Goal: Task Accomplishment & Management: Manage account settings

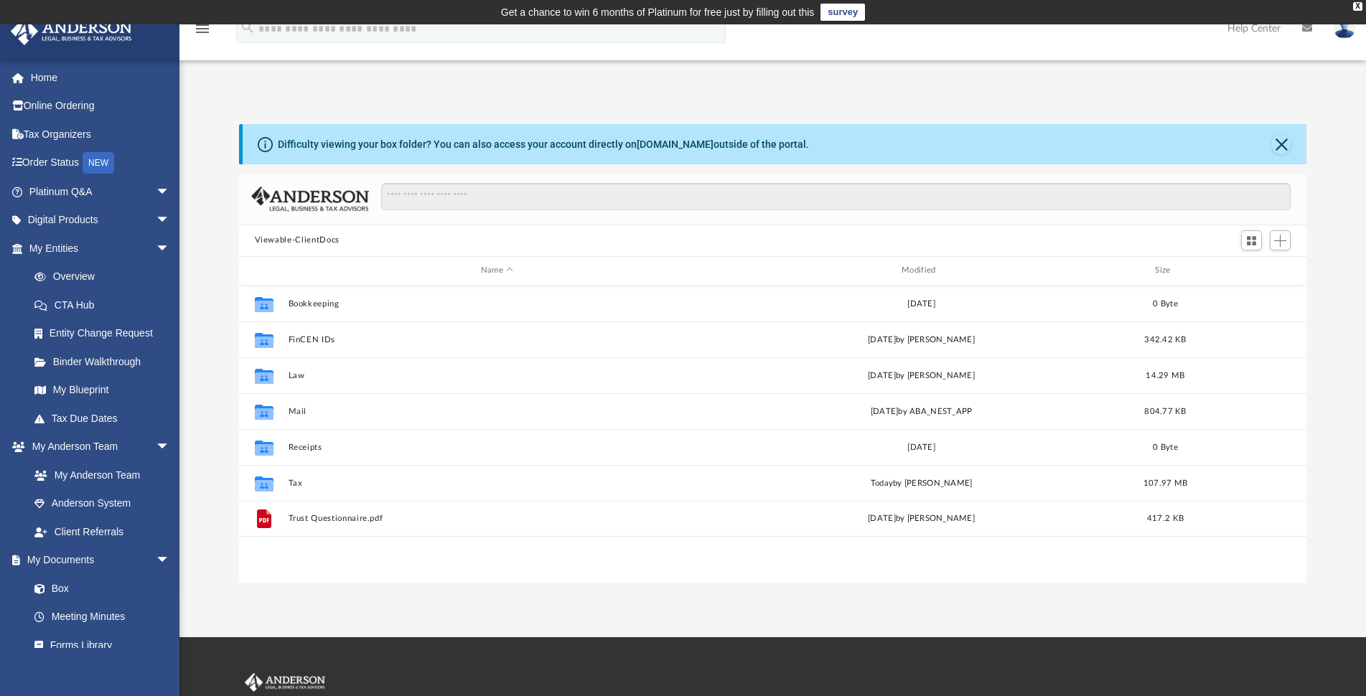
scroll to position [314, 1055]
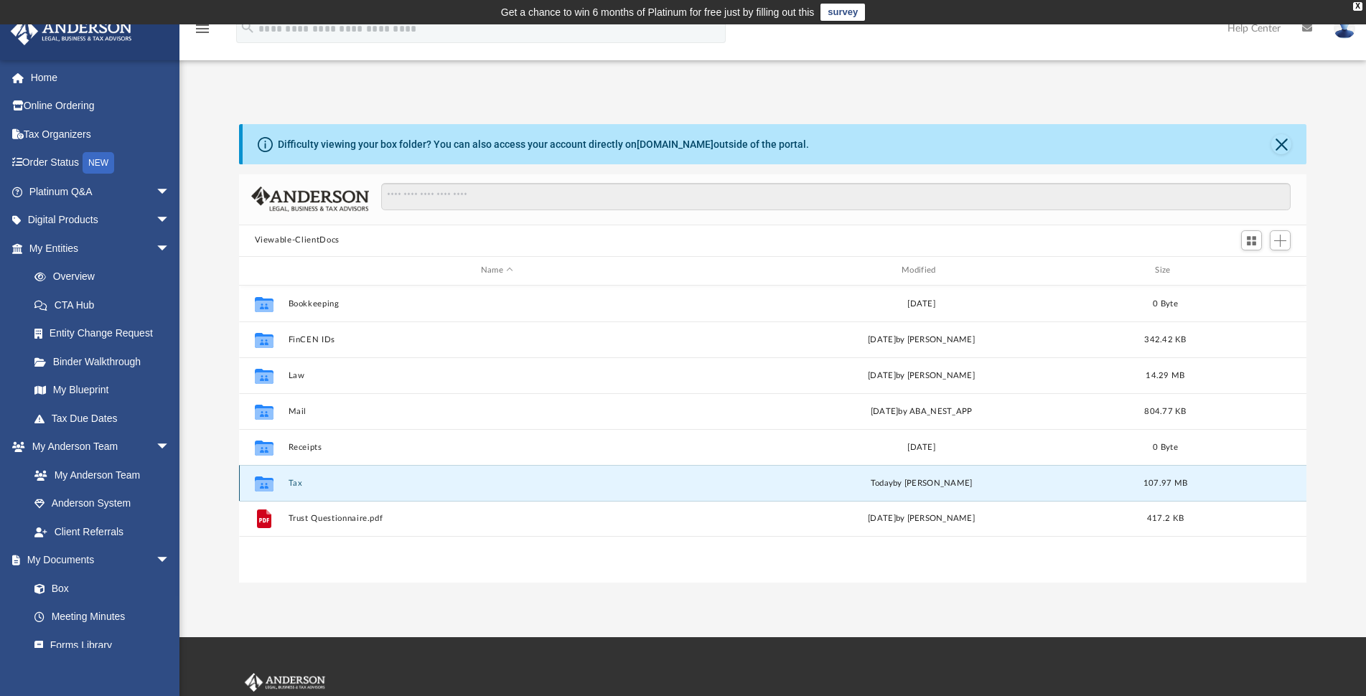
click at [293, 483] on button "Tax" at bounding box center [497, 483] width 418 height 9
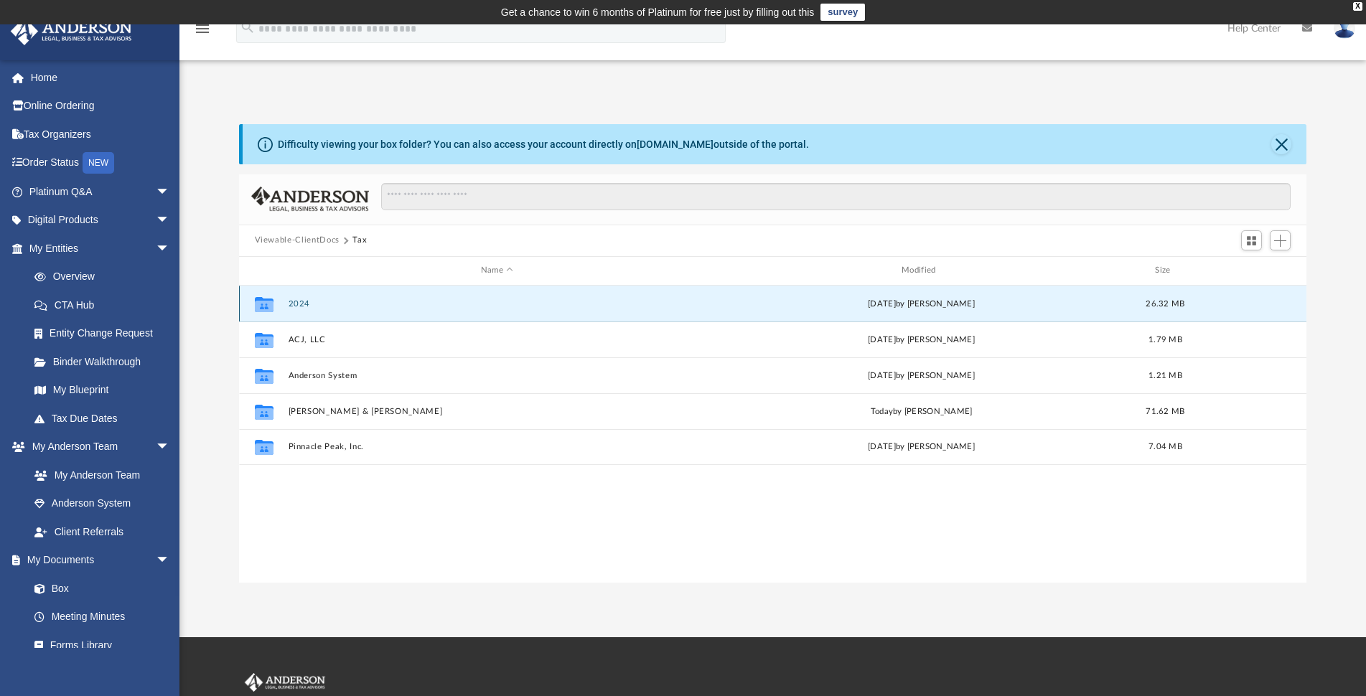
click at [296, 304] on button "2024" at bounding box center [497, 303] width 418 height 9
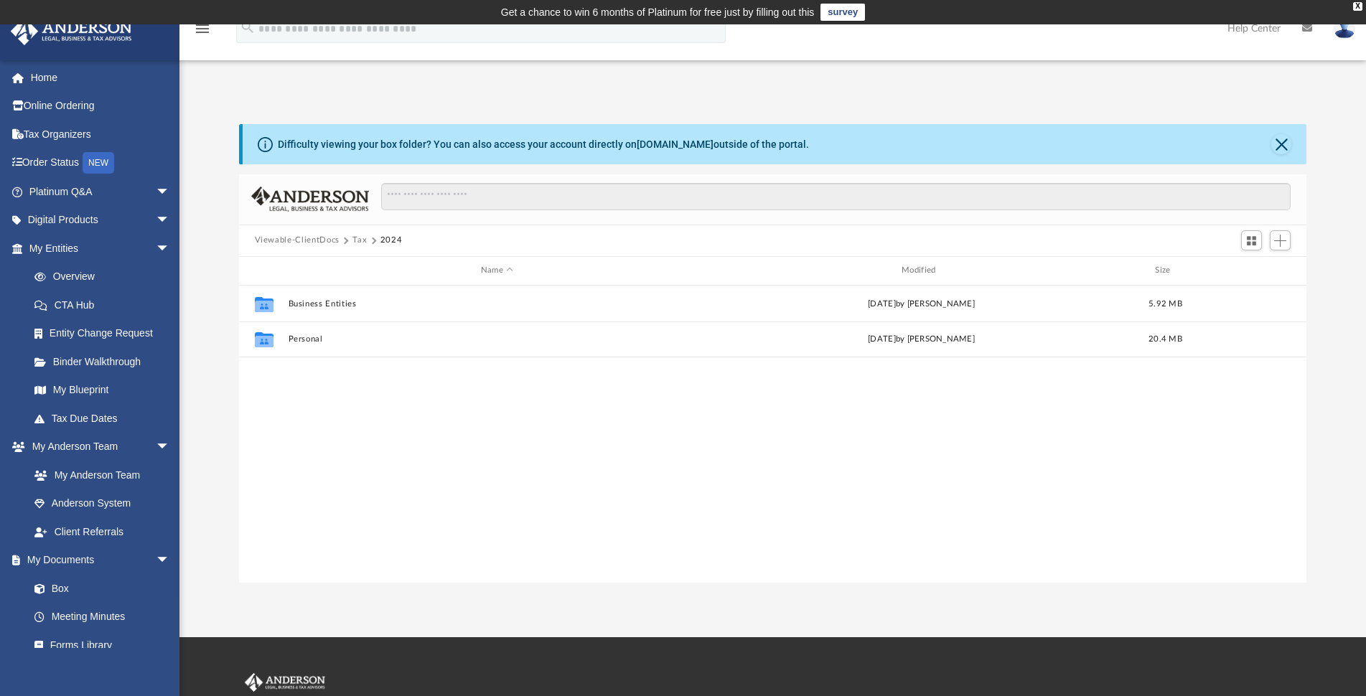
click at [357, 240] on button "Tax" at bounding box center [359, 240] width 14 height 13
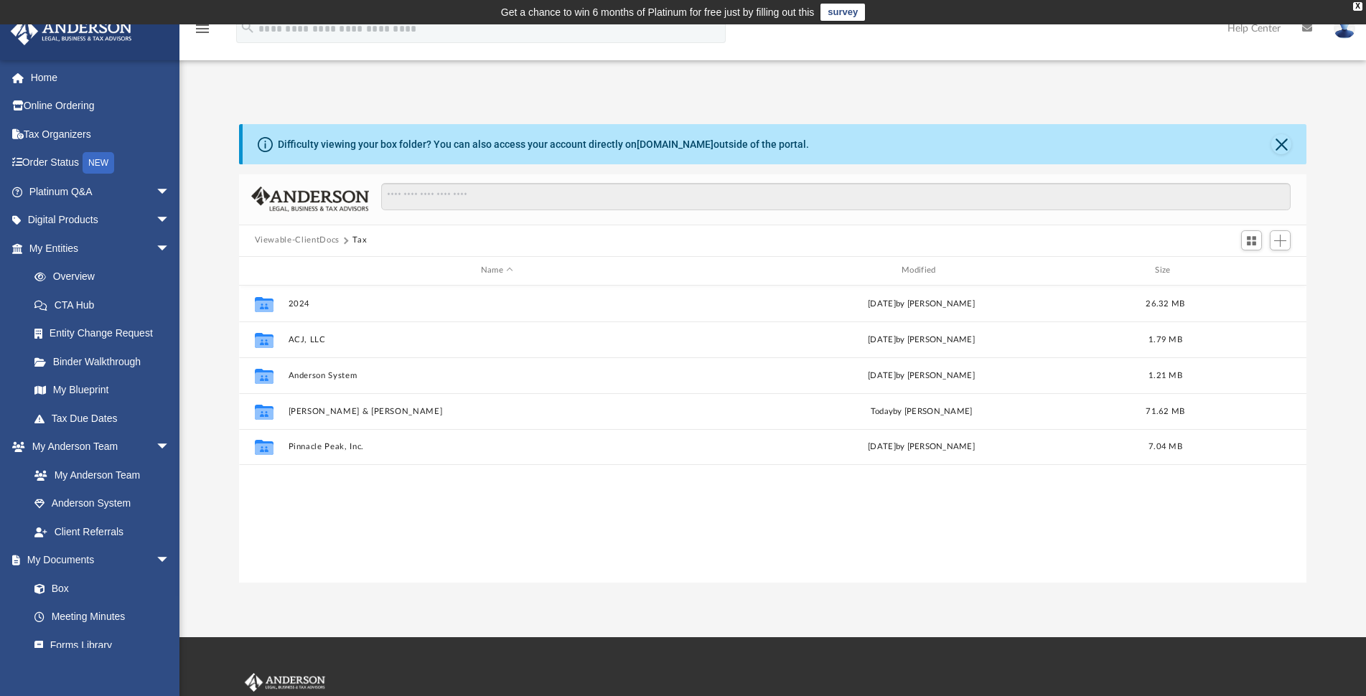
click at [500, 534] on div "Collaborated Folder 2024 [DATE] by [PERSON_NAME] 26.32 MB Collaborated Folder A…" at bounding box center [773, 434] width 1068 height 297
click at [293, 240] on button "Viewable-ClientDocs" at bounding box center [297, 240] width 85 height 13
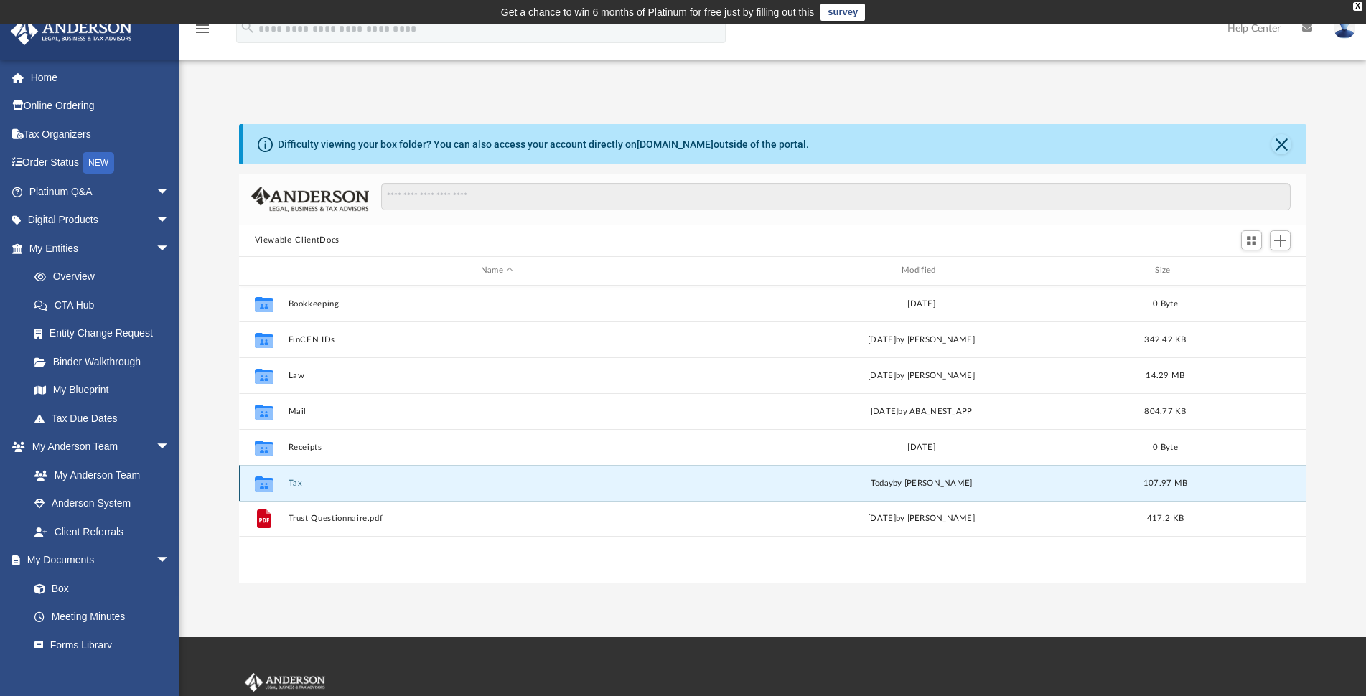
click at [297, 484] on button "Tax" at bounding box center [497, 483] width 418 height 9
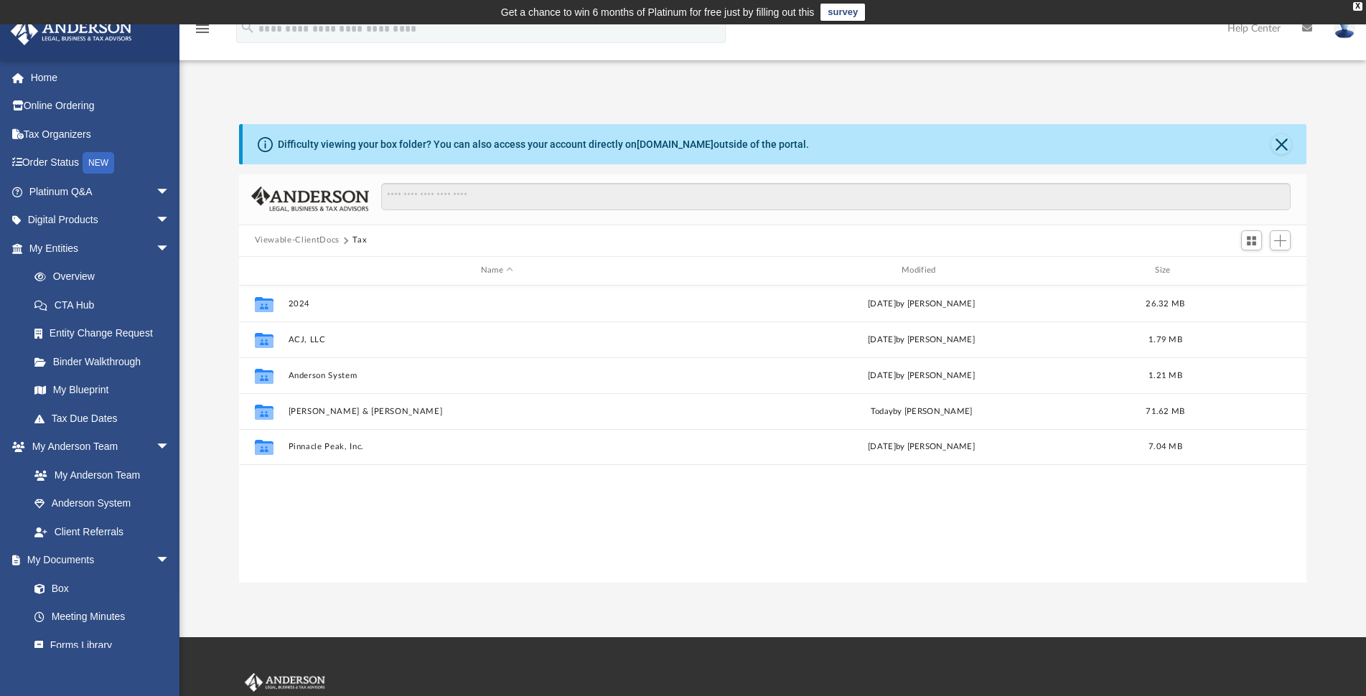
click at [296, 238] on button "Viewable-ClientDocs" at bounding box center [297, 240] width 85 height 13
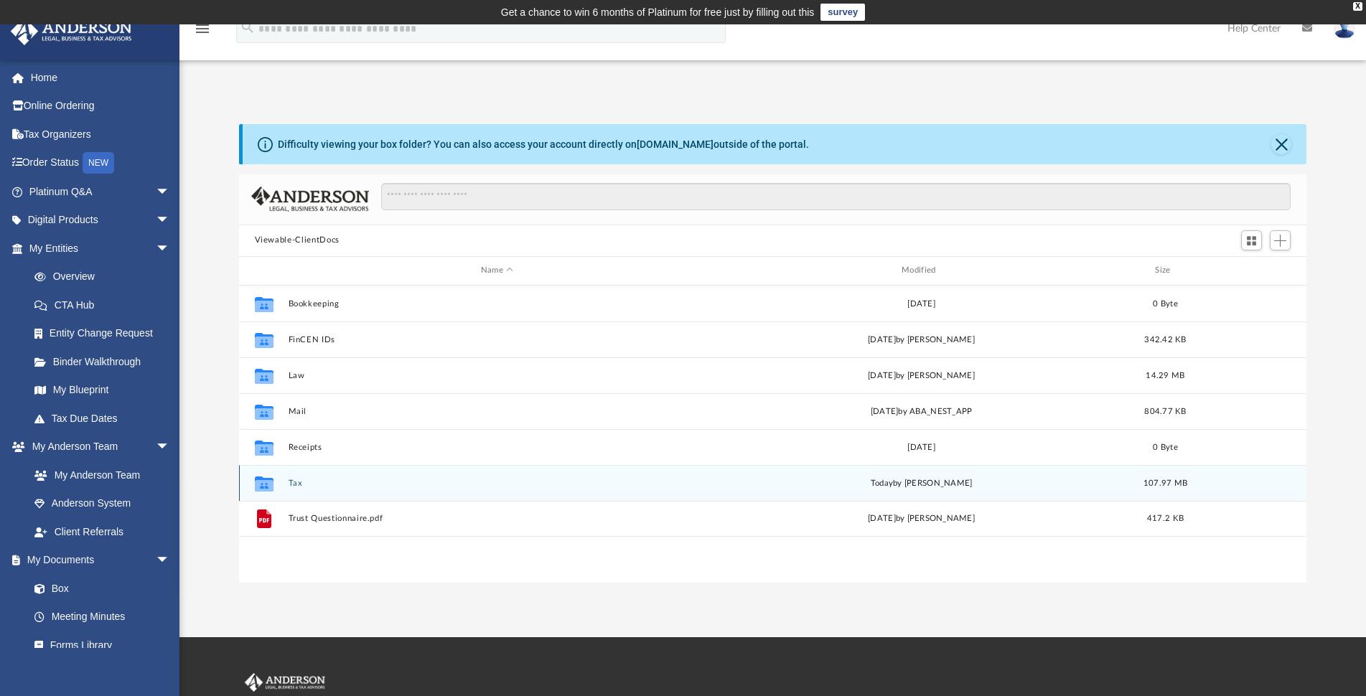
click at [298, 484] on button "Tax" at bounding box center [497, 483] width 418 height 9
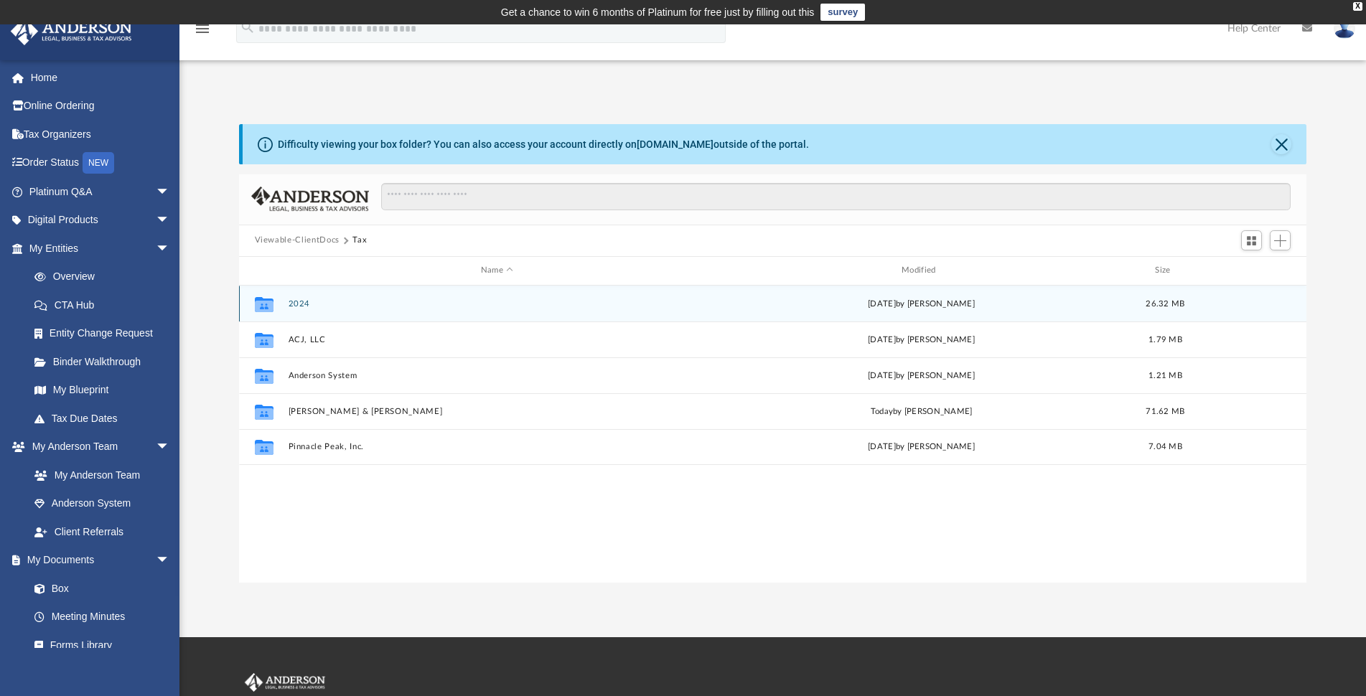
click at [298, 302] on button "2024" at bounding box center [497, 303] width 418 height 9
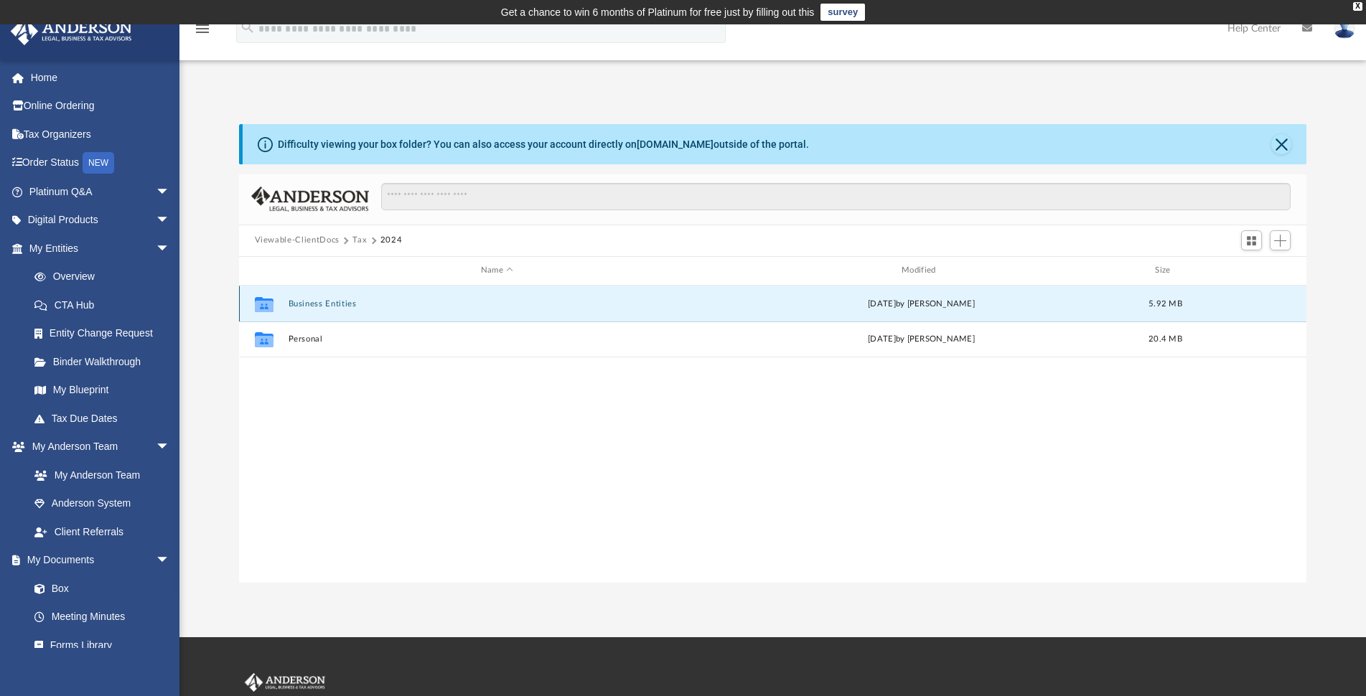
click at [321, 300] on button "Business Entities" at bounding box center [497, 303] width 418 height 9
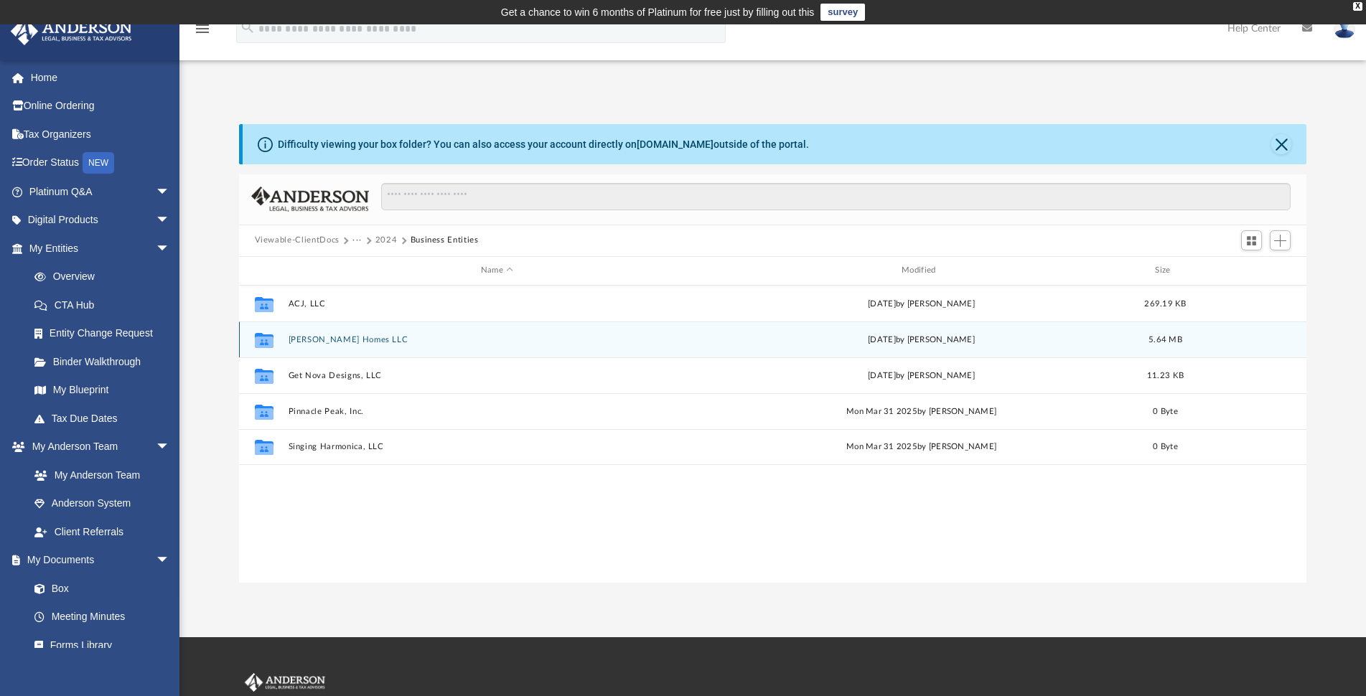
click at [325, 341] on button "[PERSON_NAME] Homes LLC" at bounding box center [497, 339] width 418 height 9
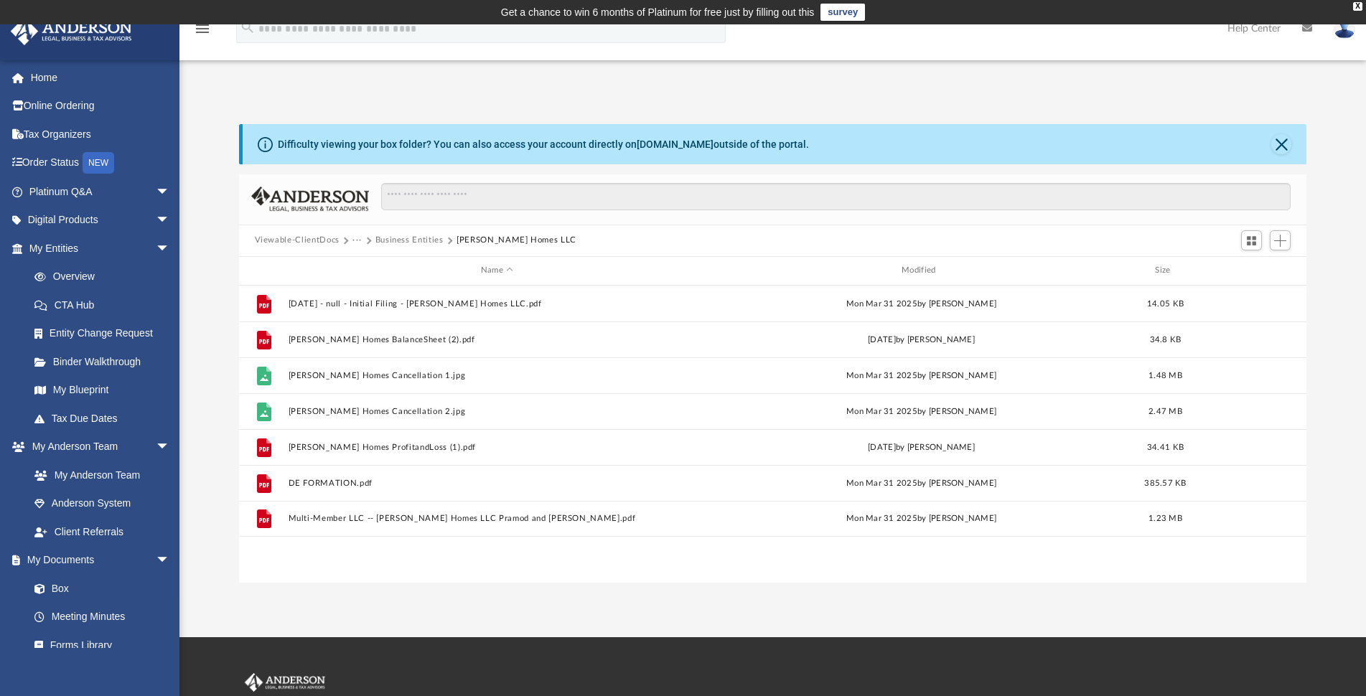
click at [413, 238] on button "Business Entities" at bounding box center [409, 240] width 68 height 13
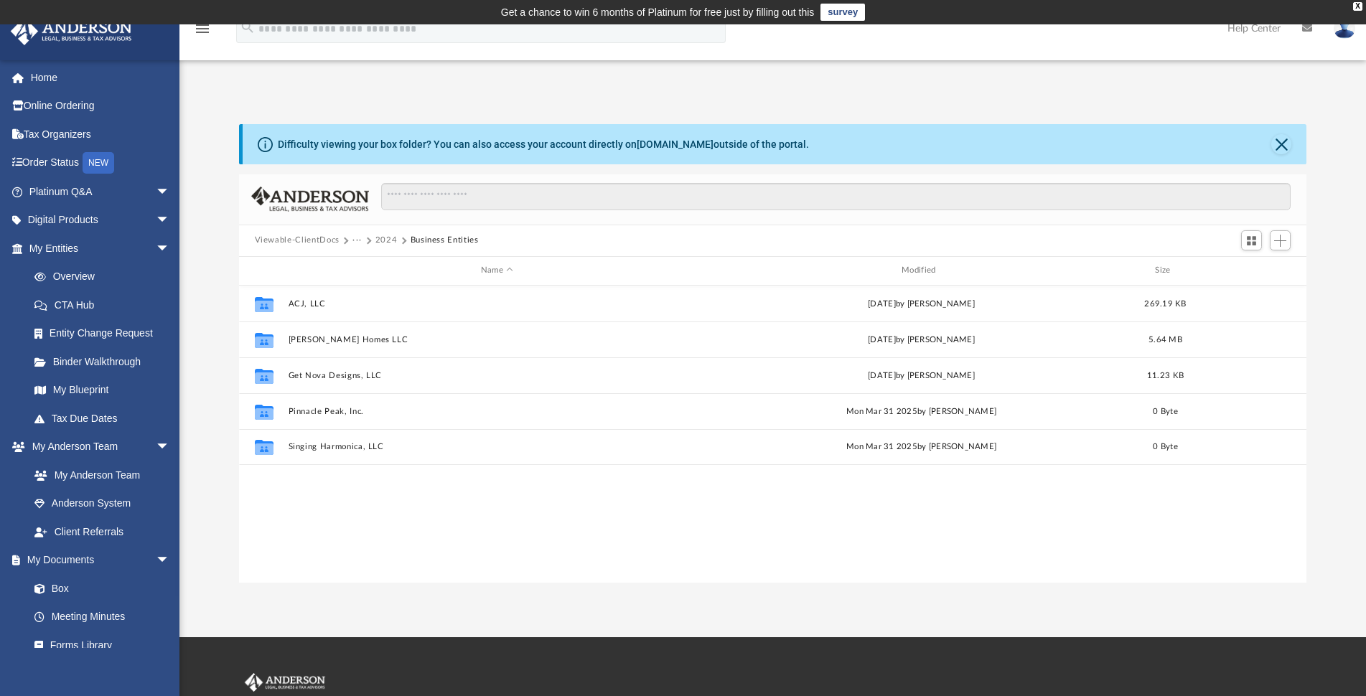
click at [386, 239] on button "2024" at bounding box center [386, 240] width 22 height 13
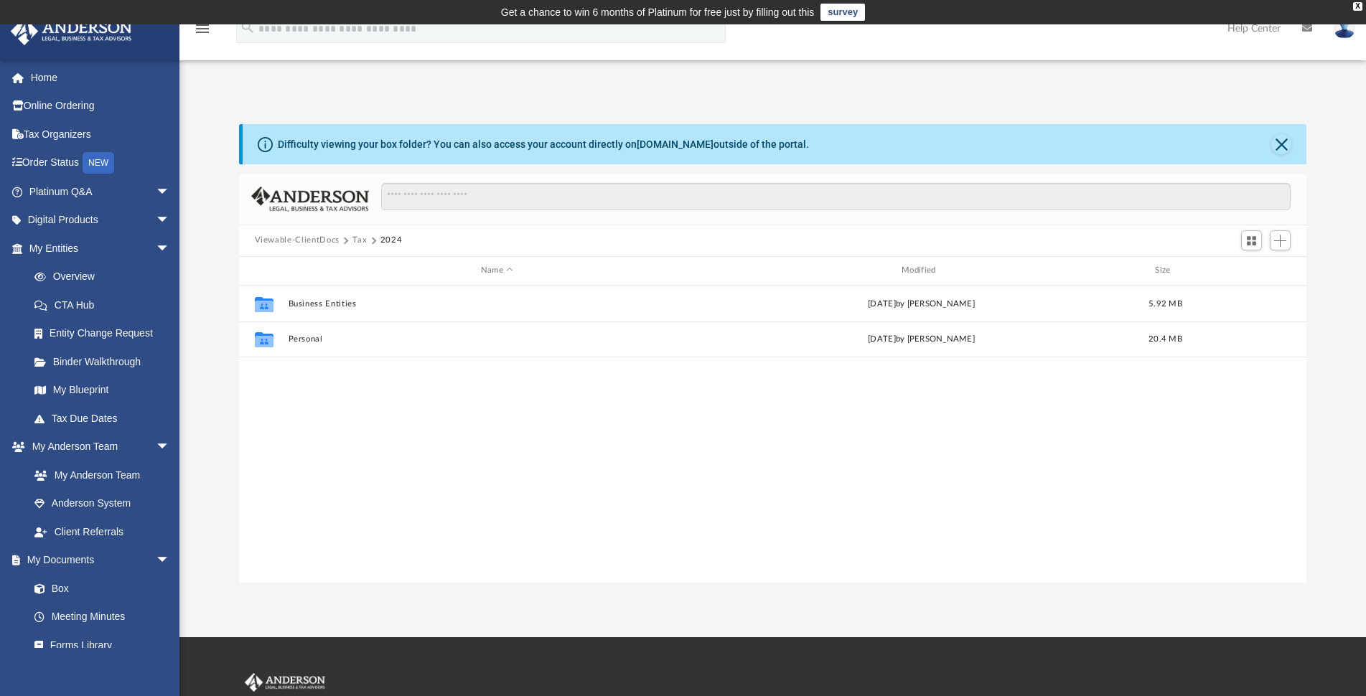
click at [360, 239] on button "Tax" at bounding box center [359, 240] width 14 height 13
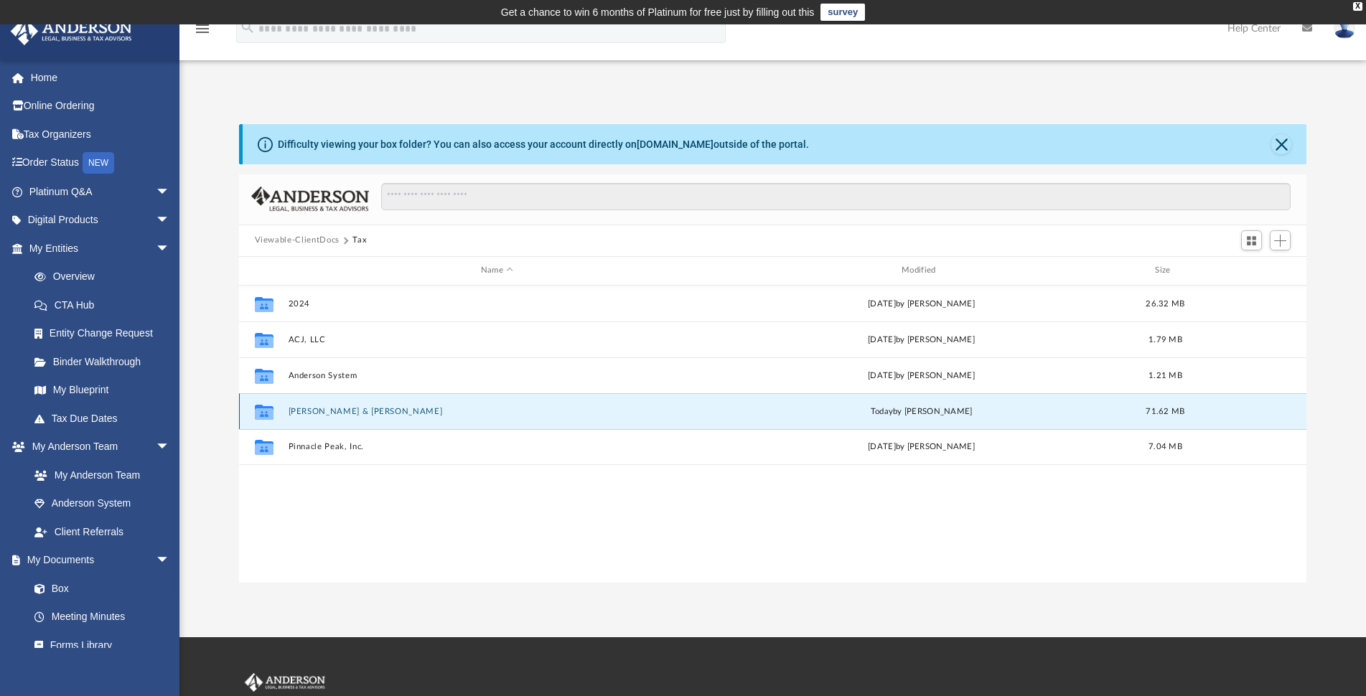
click at [360, 410] on button "[PERSON_NAME] & [PERSON_NAME]" at bounding box center [497, 411] width 418 height 9
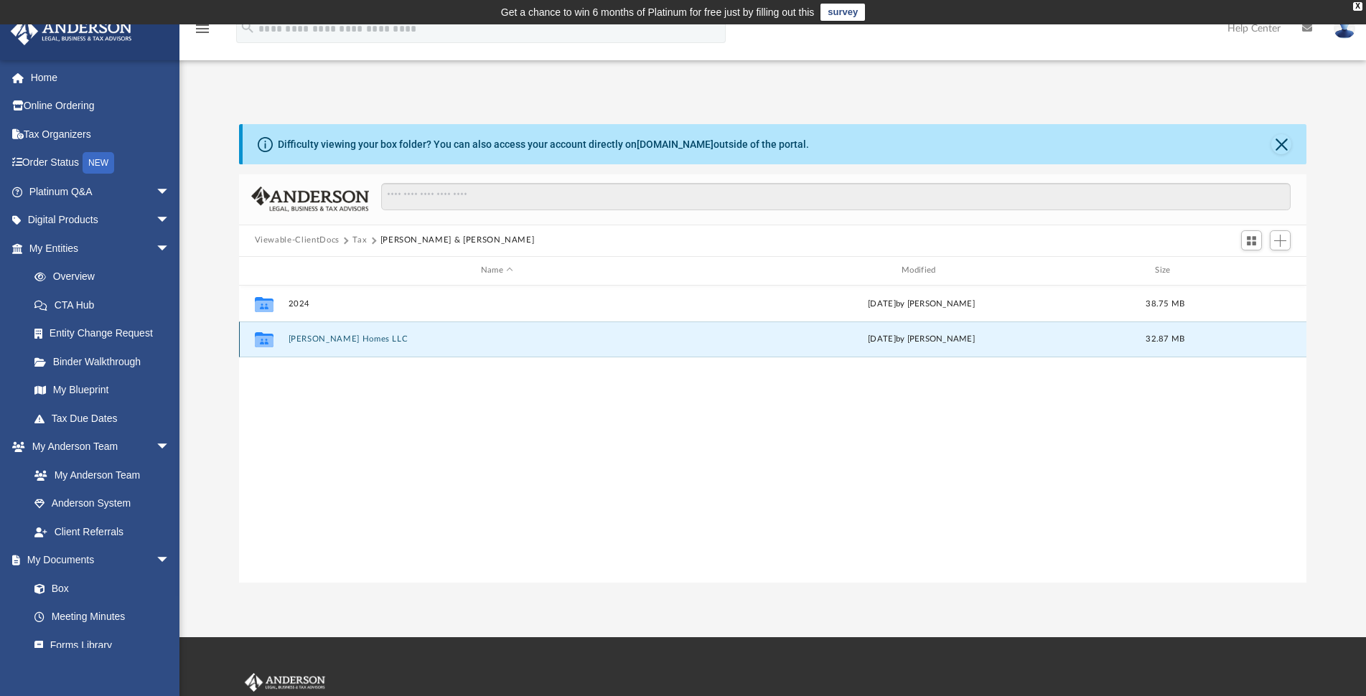
click at [329, 340] on button "[PERSON_NAME] Homes LLC" at bounding box center [497, 338] width 418 height 9
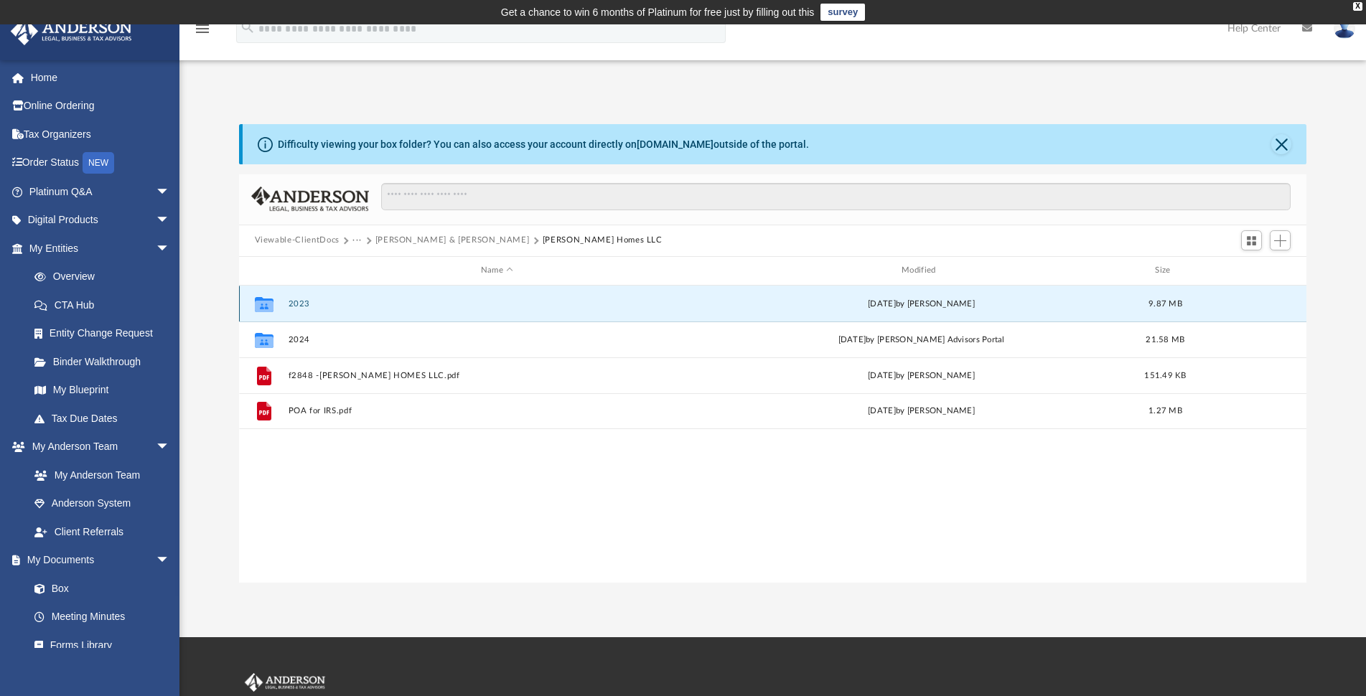
click at [301, 302] on button "2023" at bounding box center [497, 303] width 418 height 9
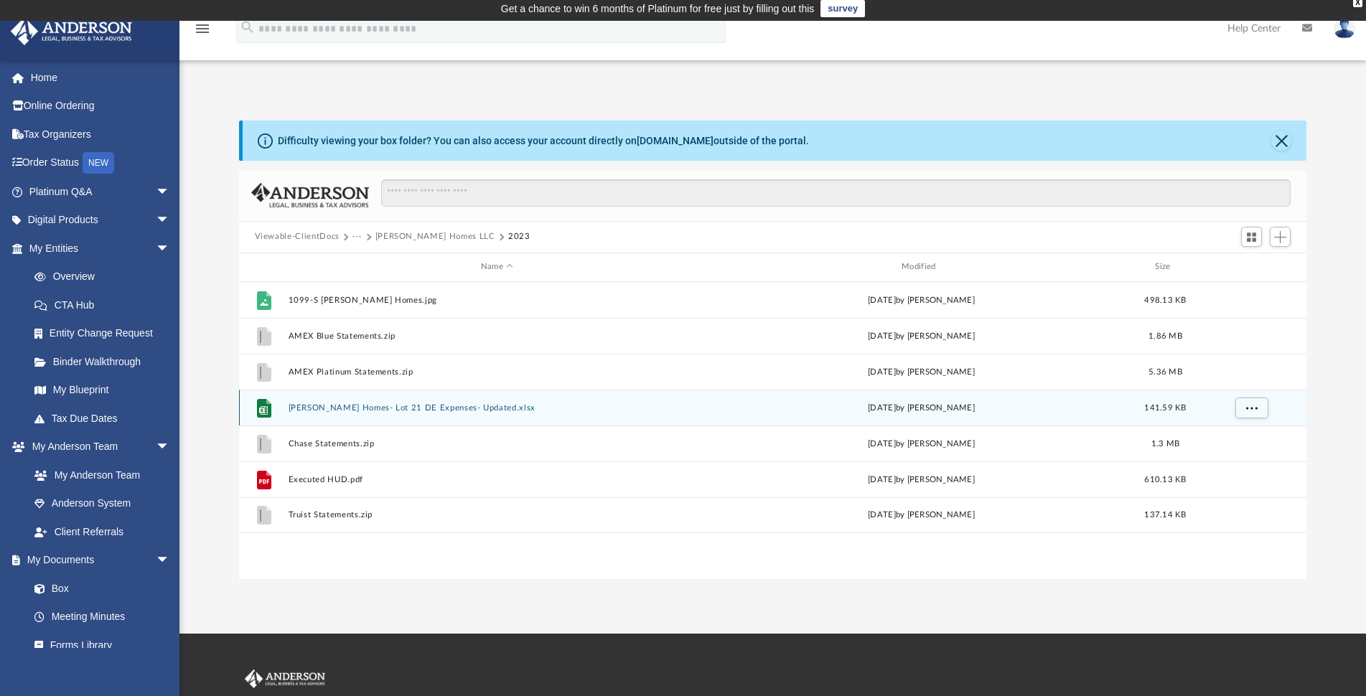
scroll to position [0, 0]
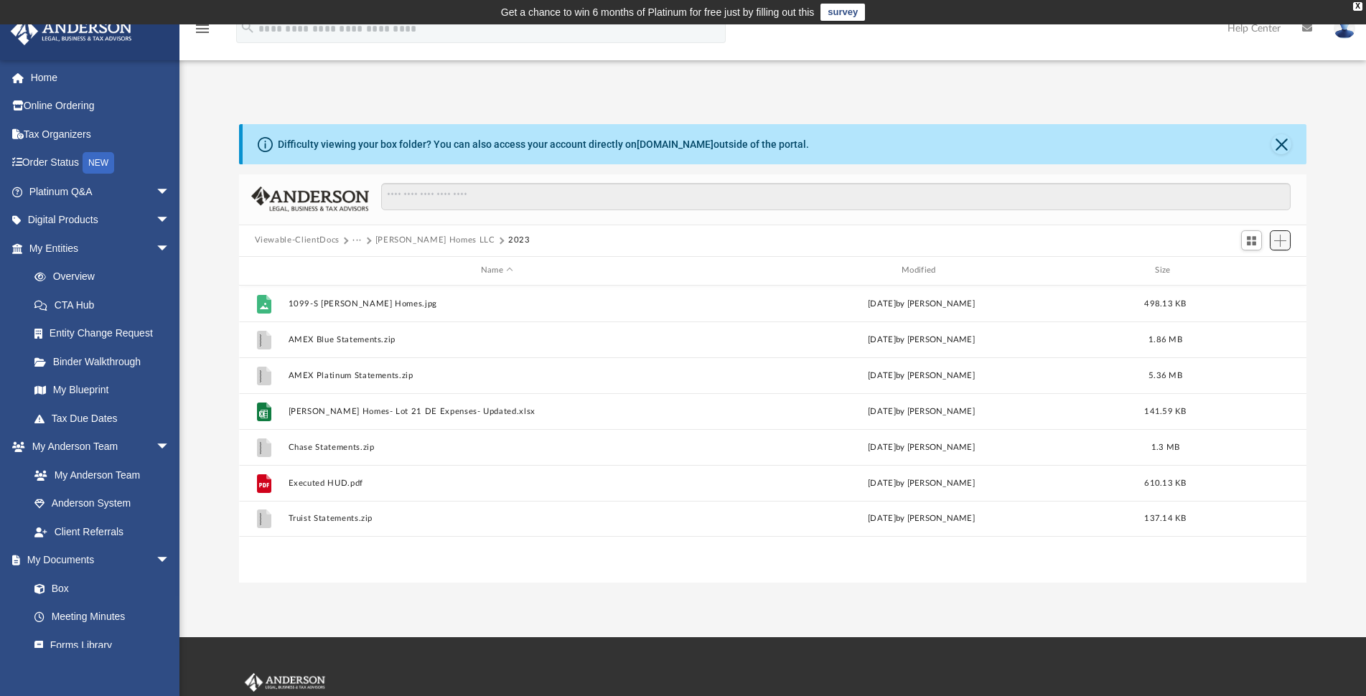
click at [1279, 243] on span "Add" at bounding box center [1280, 241] width 12 height 12
click at [1258, 269] on li "Upload" at bounding box center [1259, 269] width 46 height 15
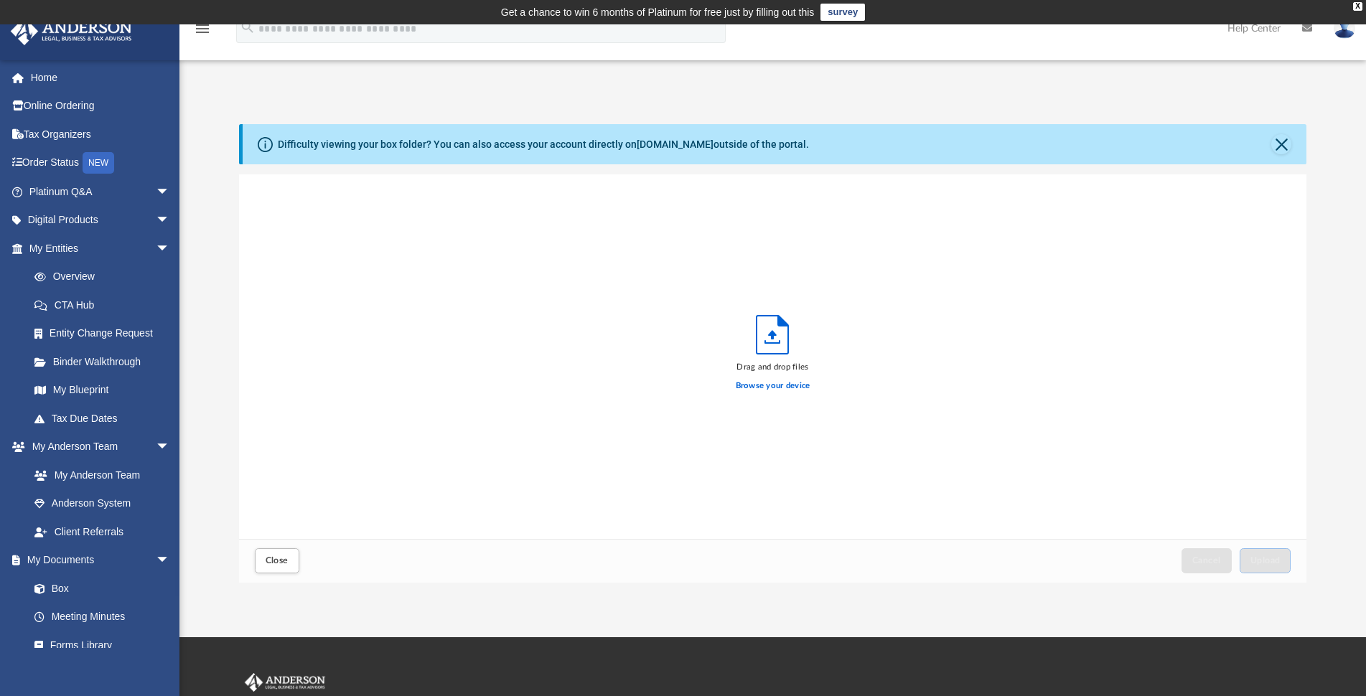
scroll to position [352, 1055]
click at [1257, 564] on span "Upload" at bounding box center [1265, 560] width 30 height 9
click at [271, 558] on span "Close" at bounding box center [277, 560] width 23 height 9
